Goal: Task Accomplishment & Management: Manage account settings

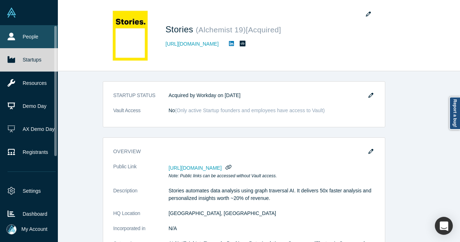
scroll to position [518, 0]
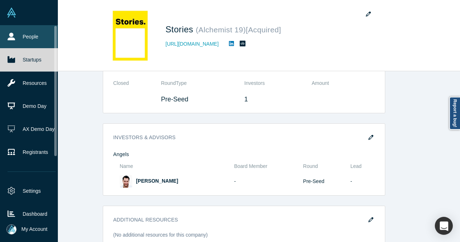
click at [17, 37] on link "People" at bounding box center [31, 36] width 63 height 23
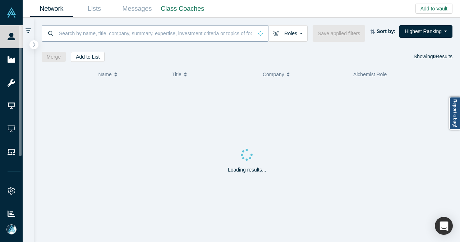
click at [149, 33] on input at bounding box center [155, 33] width 195 height 17
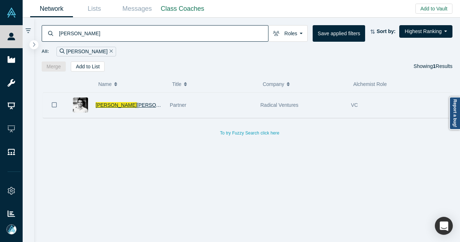
type input "parasvil"
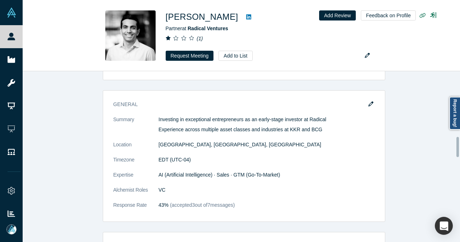
scroll to position [575, 0]
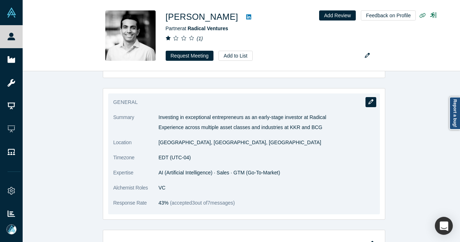
click at [369, 99] on icon "button" at bounding box center [370, 101] width 5 height 5
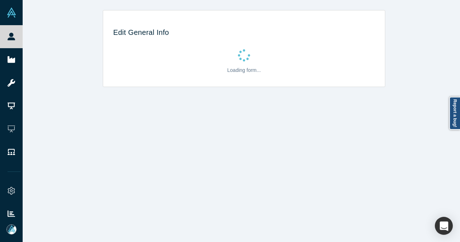
scroll to position [0, 0]
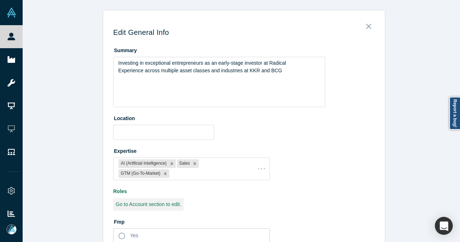
type input "Toronto, ON, Canada"
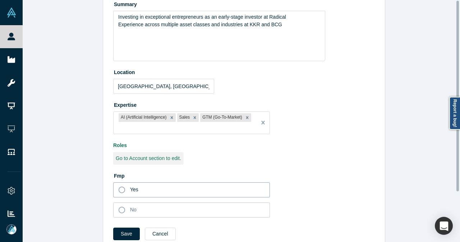
scroll to position [64, 0]
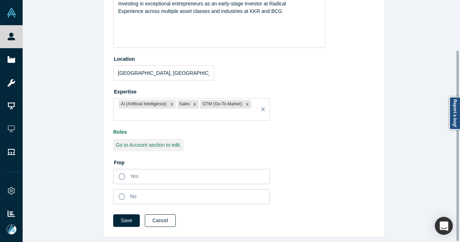
click at [161, 217] on button "Cancel" at bounding box center [160, 220] width 31 height 13
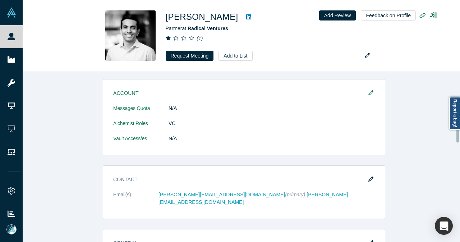
scroll to position [431, 0]
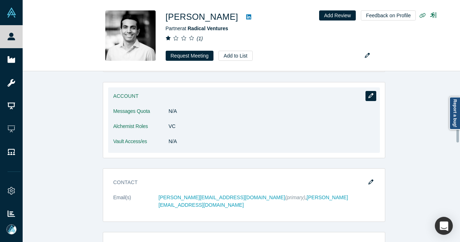
click at [367, 91] on button "button" at bounding box center [370, 96] width 11 height 10
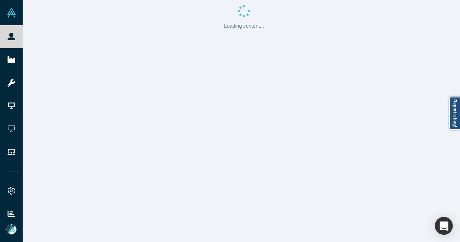
scroll to position [0, 0]
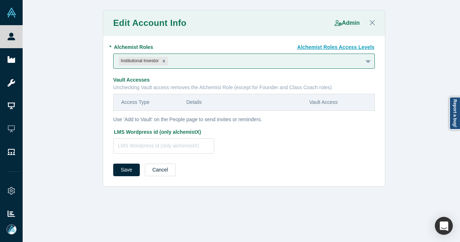
click at [158, 176] on div "Save Cancel" at bounding box center [243, 172] width 261 height 18
click at [158, 172] on button "Cancel" at bounding box center [160, 169] width 31 height 13
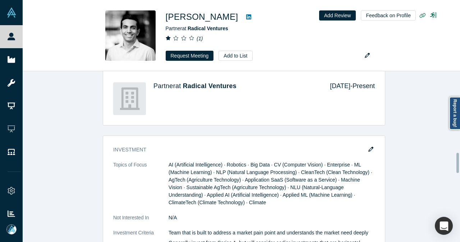
scroll to position [754, 0]
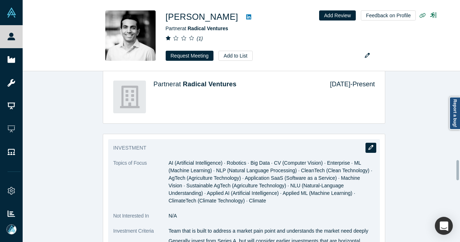
click at [368, 145] on icon "button" at bounding box center [370, 147] width 5 height 5
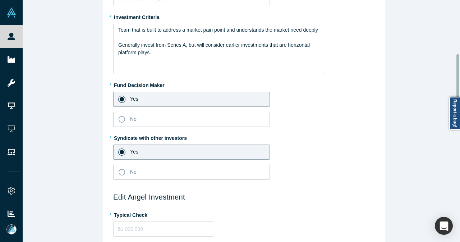
scroll to position [180, 0]
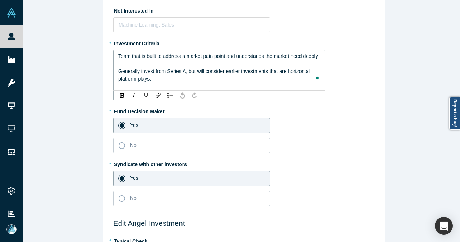
drag, startPoint x: 146, startPoint y: 76, endPoint x: 113, endPoint y: 73, distance: 32.8
click at [113, 73] on div "Team that is built to address a market pain point and understands the market ne…" at bounding box center [219, 70] width 212 height 41
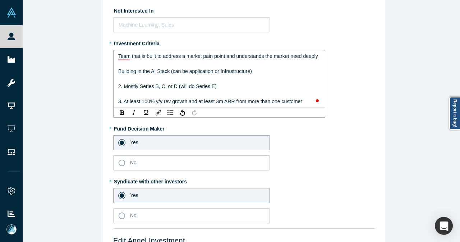
click at [118, 71] on span "Building in the AI Stack (can be application or Infrastructure)" at bounding box center [185, 71] width 134 height 6
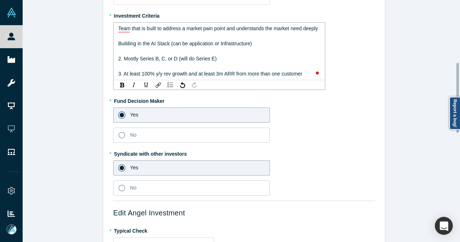
scroll to position [215, 0]
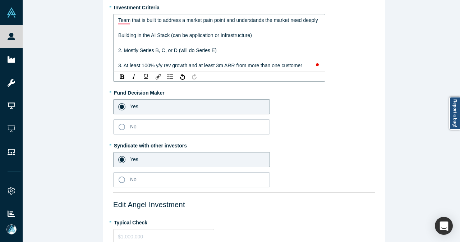
click at [118, 36] on span "Building in the AI Stack (can be application or Infrastructure)" at bounding box center [185, 35] width 134 height 6
click at [120, 50] on span "2. Mostly Series B, C, or D (will do Series E)" at bounding box center [167, 50] width 98 height 6
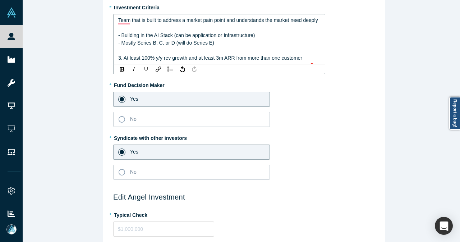
click at [120, 61] on span "3. At least 100% y/y rev growth and at least 3m ARR from more than one customer" at bounding box center [210, 58] width 184 height 6
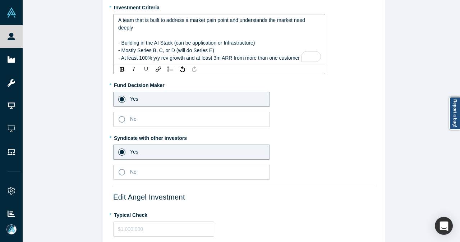
click at [157, 29] on div "A team that is built to address a market pain point and understands the market …" at bounding box center [219, 24] width 202 height 15
click at [218, 50] on div "- Mostly Series B, C, or D (will do Series E)" at bounding box center [219, 51] width 202 height 8
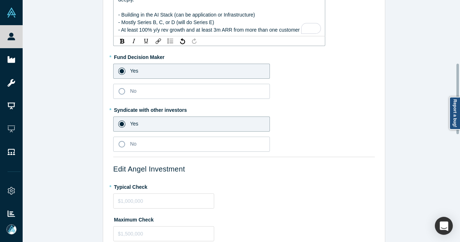
scroll to position [287, 0]
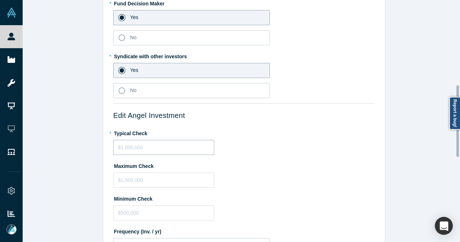
click at [129, 157] on fieldset "Topics of Focus AI (Artificial Intelligence) Robotics Big Data CV (Computer Vis…" at bounding box center [243, 124] width 261 height 735
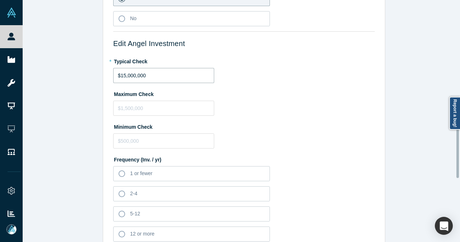
type input "$15,000,000"
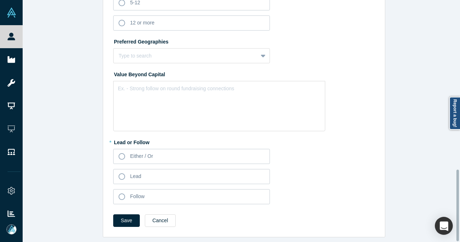
scroll to position [574, 0]
click at [121, 154] on icon at bounding box center [122, 156] width 6 height 6
click at [0, 0] on input "Either / Or" at bounding box center [0, 0] width 0 height 0
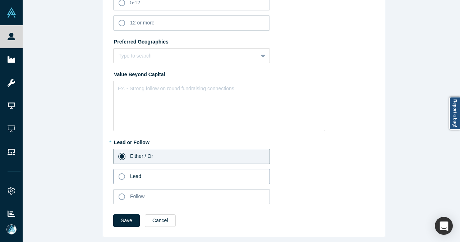
click at [119, 173] on icon at bounding box center [122, 176] width 6 height 6
click at [0, 0] on input "Lead" at bounding box center [0, 0] width 0 height 0
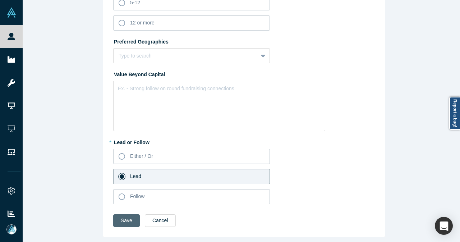
click at [121, 221] on button "Save" at bounding box center [126, 220] width 27 height 13
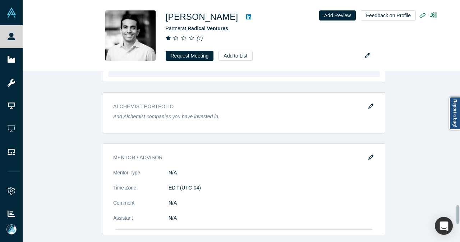
scroll to position [1293, 0]
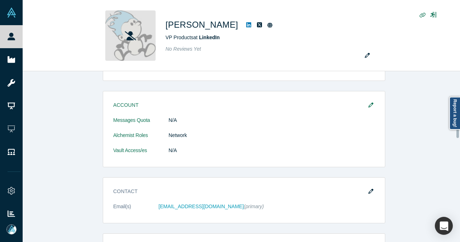
scroll to position [144, 0]
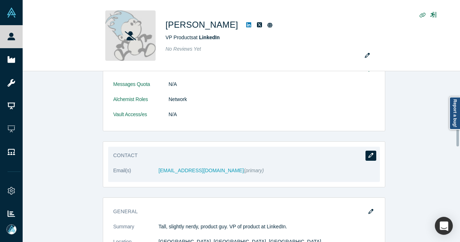
click at [368, 155] on icon "button" at bounding box center [370, 155] width 5 height 5
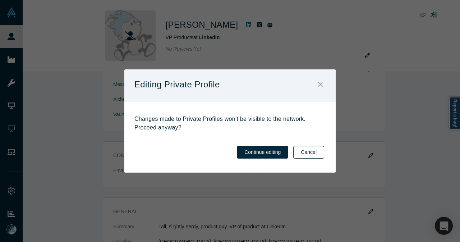
click at [306, 152] on button "Cancel" at bounding box center [308, 152] width 31 height 13
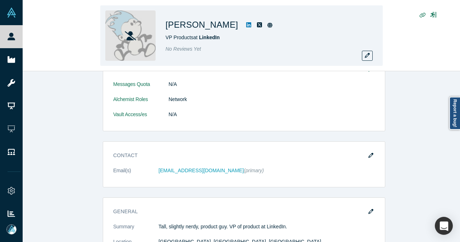
click at [246, 25] on icon at bounding box center [248, 25] width 5 height 6
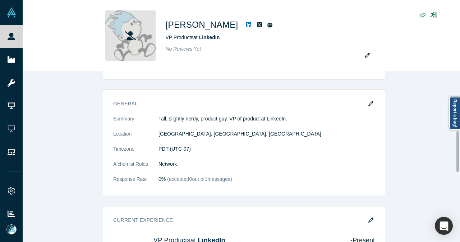
scroll to position [180, 0]
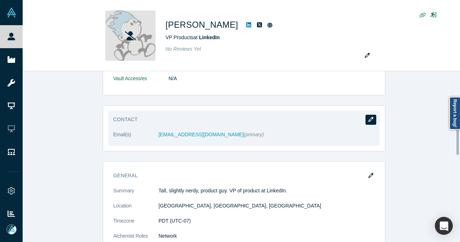
click at [365, 119] on button "button" at bounding box center [370, 120] width 11 height 10
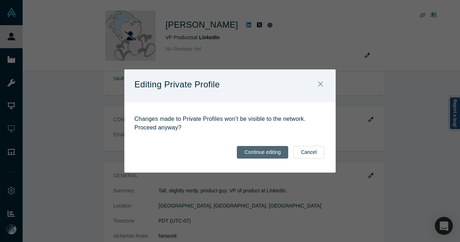
click at [279, 151] on button "Continue editing" at bounding box center [262, 152] width 51 height 13
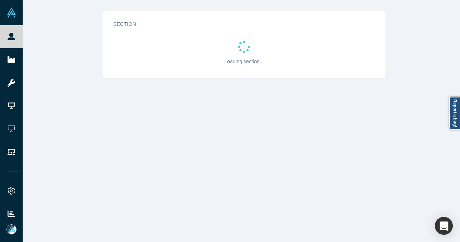
scroll to position [0, 0]
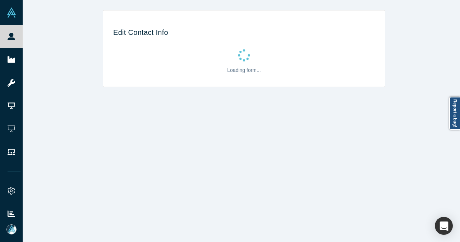
select select "US"
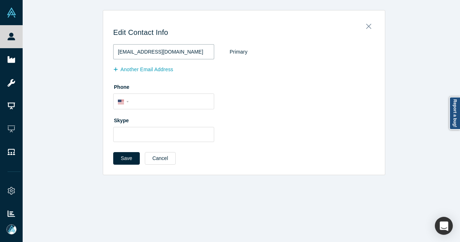
drag, startPoint x: 175, startPoint y: 53, endPoint x: 88, endPoint y: 56, distance: 86.2
click at [88, 56] on div "Edit Contact Info [EMAIL_ADDRESS][DOMAIN_NAME] Primary Another Email Address Ph…" at bounding box center [244, 92] width 442 height 165
paste input "[URL][DOMAIN_NAME]"
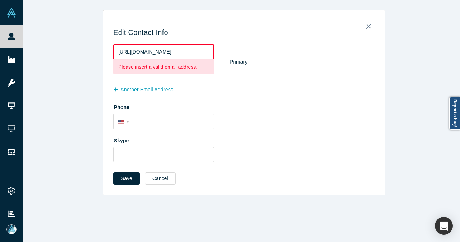
drag, startPoint x: 202, startPoint y: 52, endPoint x: 79, endPoint y: 55, distance: 122.5
click at [79, 55] on div "Edit Contact Info [URL][DOMAIN_NAME] Please insert a valid email address. Prima…" at bounding box center [244, 102] width 442 height 185
paste input "[EMAIL_ADDRESS][PERSON_NAME][DOMAIN_NAME]"
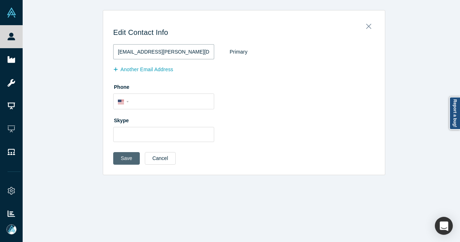
type input "[EMAIL_ADDRESS][PERSON_NAME][DOMAIN_NAME]"
click at [126, 158] on button "Save" at bounding box center [126, 158] width 27 height 13
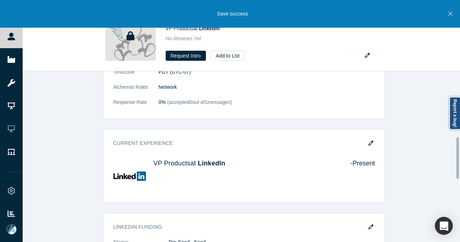
scroll to position [323, 0]
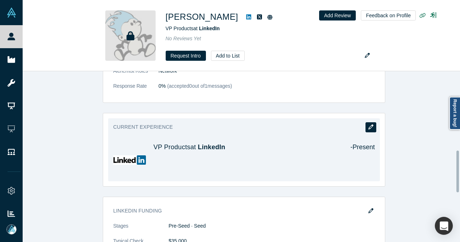
click at [369, 126] on icon "button" at bounding box center [370, 126] width 5 height 5
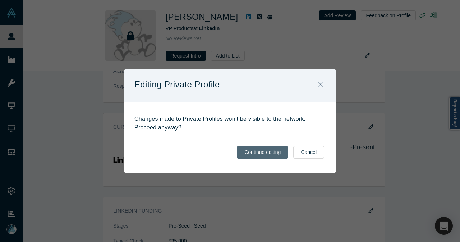
click at [269, 155] on button "Continue editing" at bounding box center [262, 152] width 51 height 13
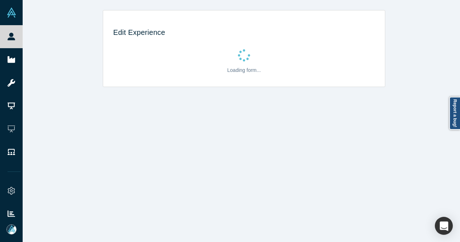
scroll to position [0, 0]
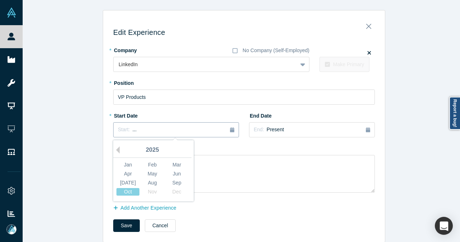
click at [191, 123] on button "Start: ..." at bounding box center [176, 129] width 126 height 15
click at [120, 150] on div "2025" at bounding box center [152, 150] width 78 height 15
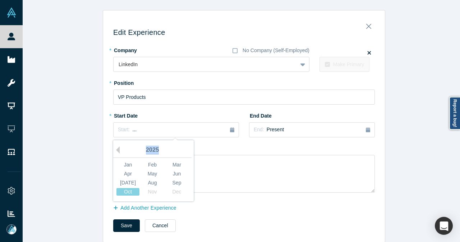
click at [118, 150] on div "2025" at bounding box center [152, 150] width 78 height 15
click at [116, 149] on button "Previous Year" at bounding box center [115, 149] width 7 height 7
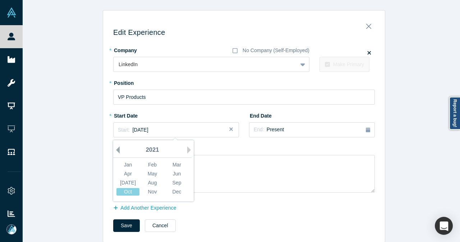
click at [116, 149] on button "Previous Year" at bounding box center [115, 149] width 7 height 7
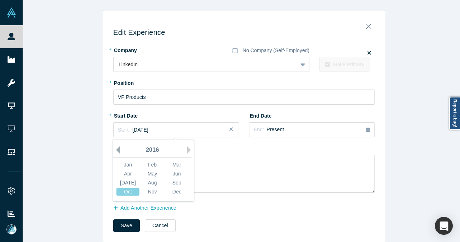
click at [116, 149] on button "Previous Year" at bounding box center [115, 149] width 7 height 7
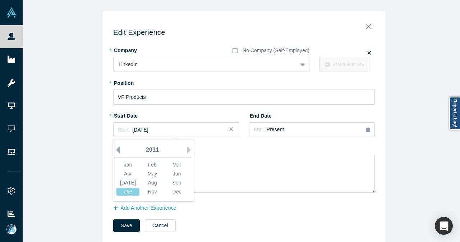
click at [116, 149] on button "Previous Year" at bounding box center [115, 149] width 7 height 7
click at [134, 192] on div "Oct" at bounding box center [127, 192] width 23 height 8
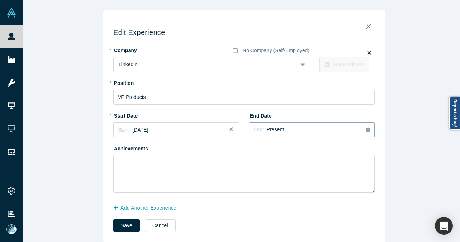
click at [271, 126] on span "Present" at bounding box center [274, 129] width 17 height 6
click at [296, 150] on button "Previous Year" at bounding box center [297, 149] width 7 height 7
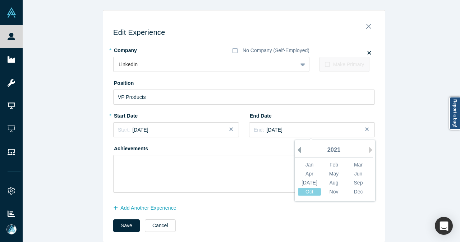
click at [296, 150] on button "Previous Year" at bounding box center [297, 149] width 7 height 7
click at [296, 151] on button "Previous Year" at bounding box center [297, 149] width 7 height 7
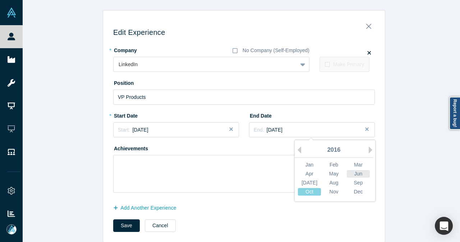
click at [354, 175] on div "Jun" at bounding box center [358, 174] width 23 height 8
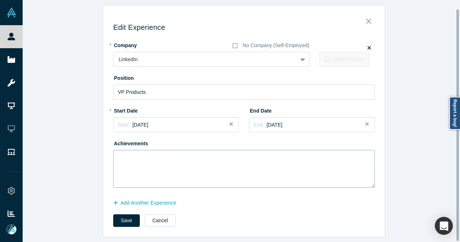
scroll to position [9, 0]
click at [168, 196] on button "Add Another Experience" at bounding box center [148, 202] width 71 height 13
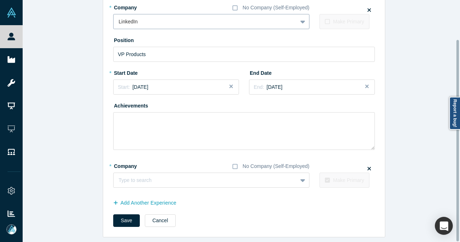
scroll to position [47, 0]
click at [153, 176] on div at bounding box center [205, 180] width 173 height 9
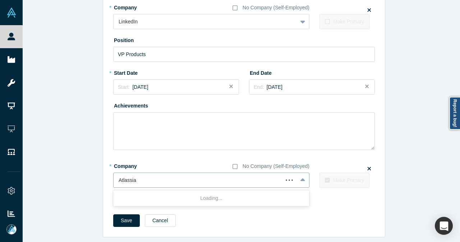
type input "Atlassian"
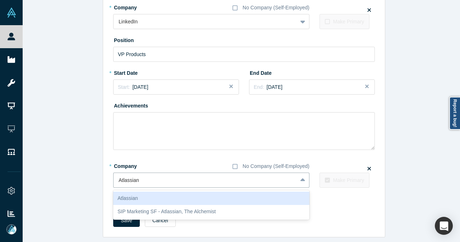
click at [143, 191] on div "Atlassian" at bounding box center [211, 197] width 196 height 13
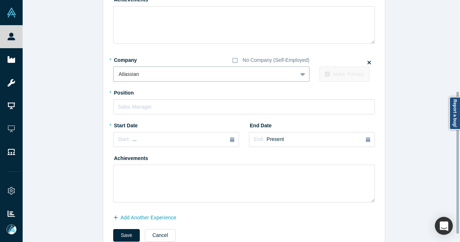
scroll to position [155, 0]
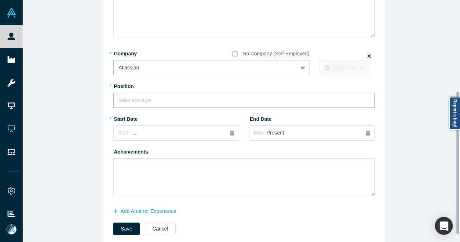
click at [164, 104] on input "text" at bounding box center [243, 100] width 261 height 15
type input "Chief Product Officer"
click at [193, 134] on div "Start: ..." at bounding box center [176, 133] width 116 height 8
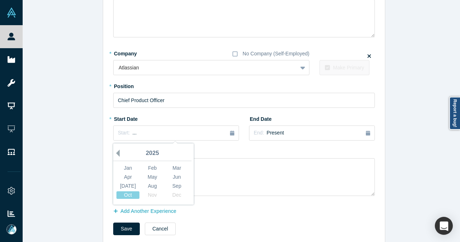
click at [116, 153] on button "Previous Year" at bounding box center [115, 152] width 7 height 7
click at [150, 184] on div "Aug" at bounding box center [152, 186] width 23 height 8
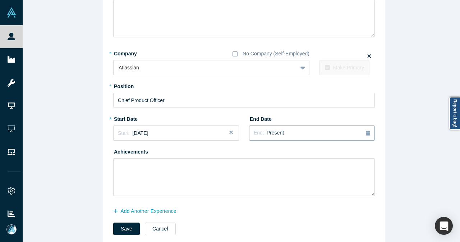
click at [269, 131] on span "Present" at bounding box center [274, 133] width 17 height 6
click at [301, 155] on div "2025" at bounding box center [333, 153] width 78 height 15
click at [296, 154] on button "Previous Year" at bounding box center [297, 152] width 7 height 7
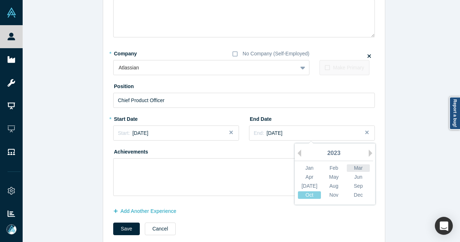
click at [350, 168] on div "Mar" at bounding box center [358, 168] width 23 height 8
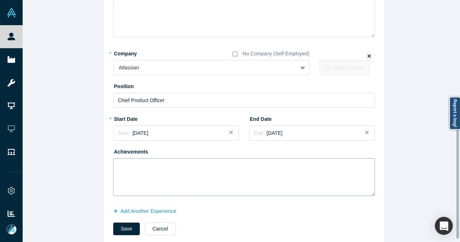
scroll to position [168, 0]
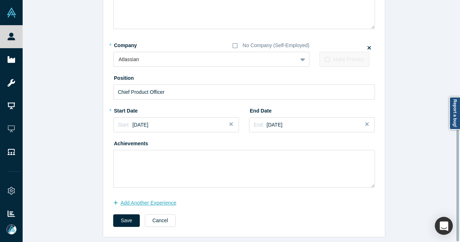
click at [170, 197] on button "Add Another Experience" at bounding box center [148, 202] width 71 height 13
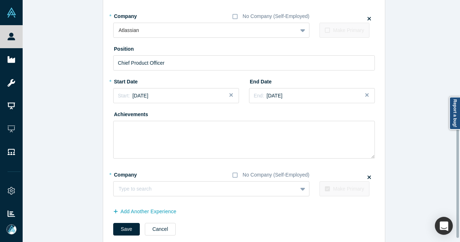
scroll to position [205, 0]
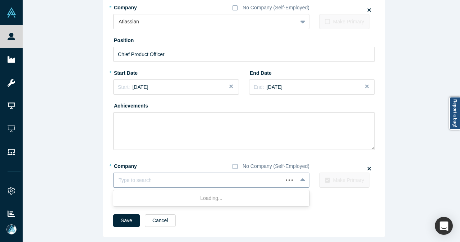
click at [148, 176] on div at bounding box center [198, 180] width 159 height 9
type input "Menlo"
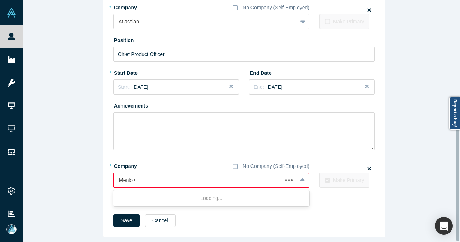
type input "Menlo ve"
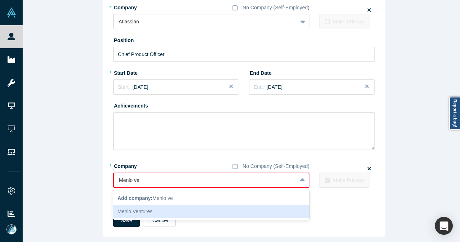
click at [158, 209] on div "Menlo Ventures" at bounding box center [211, 211] width 196 height 13
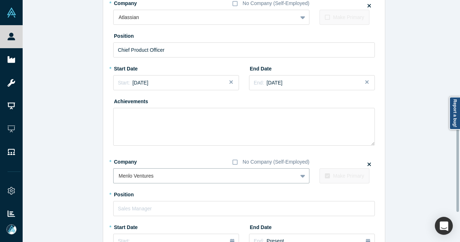
scroll to position [257, 0]
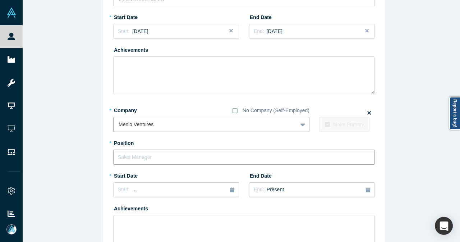
click at [144, 159] on input "text" at bounding box center [243, 156] width 261 height 15
type input "Partner"
click at [143, 184] on button "Start: ..." at bounding box center [176, 189] width 126 height 15
click at [113, 126] on button "Previous Year" at bounding box center [115, 126] width 7 height 7
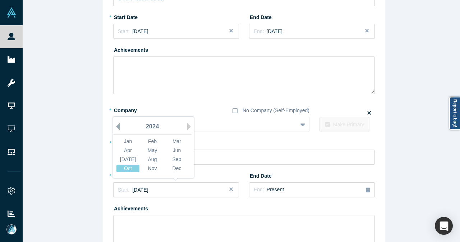
click at [113, 126] on button "Previous Year" at bounding box center [115, 126] width 7 height 7
click at [180, 160] on div "Sep" at bounding box center [176, 159] width 23 height 8
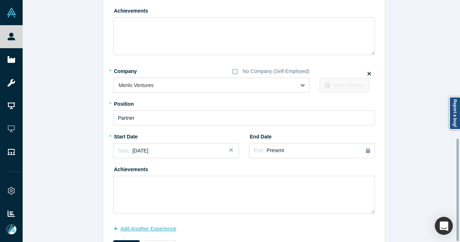
scroll to position [326, 0]
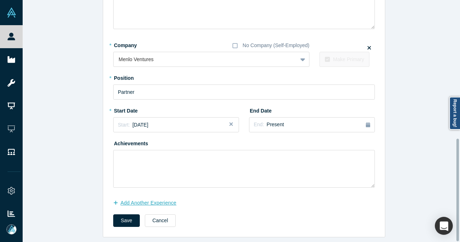
drag, startPoint x: 129, startPoint y: 211, endPoint x: 145, endPoint y: 192, distance: 24.7
click at [129, 214] on button "Save" at bounding box center [126, 220] width 27 height 13
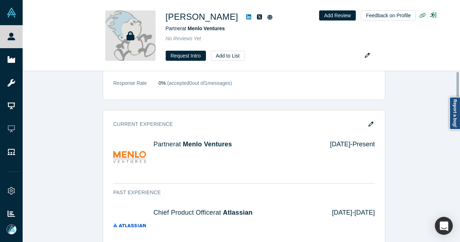
scroll to position [0, 0]
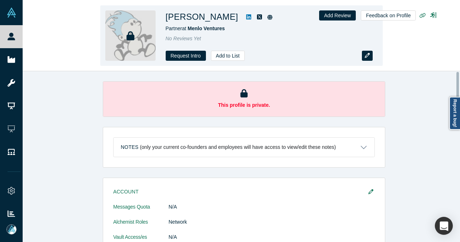
click at [370, 57] on button "button" at bounding box center [367, 56] width 11 height 10
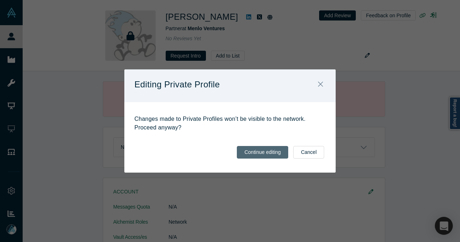
click at [254, 150] on button "Continue editing" at bounding box center [262, 152] width 51 height 13
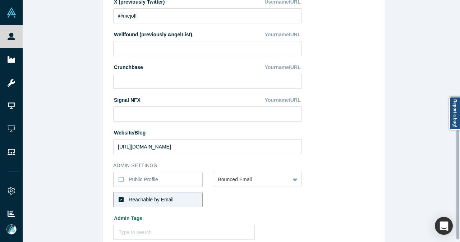
scroll to position [287, 0]
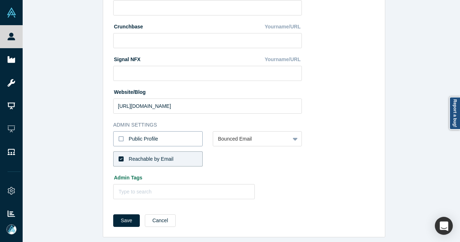
click at [120, 138] on icon at bounding box center [121, 138] width 5 height 5
click at [0, 0] on input "Public Profile" at bounding box center [0, 0] width 0 height 0
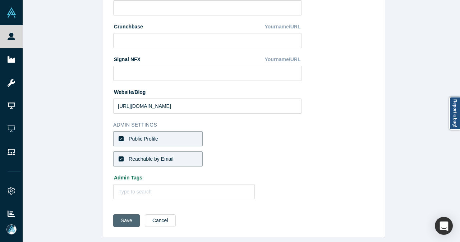
click at [120, 220] on button "Save" at bounding box center [126, 220] width 27 height 13
